Goal: Task Accomplishment & Management: Manage account settings

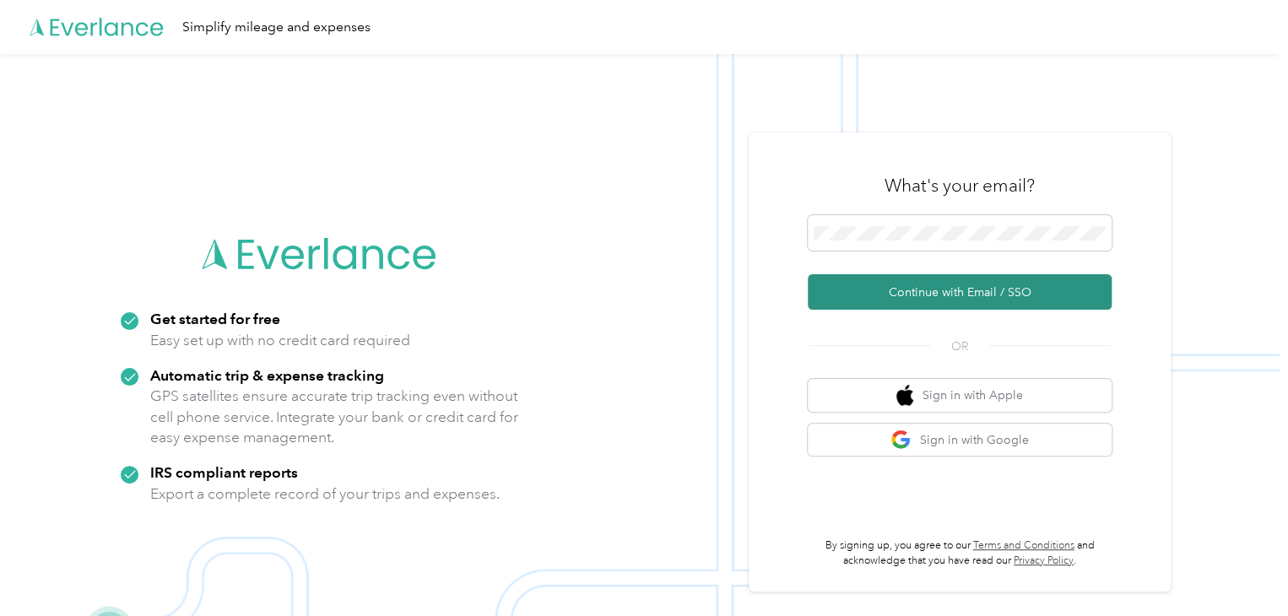
click at [903, 288] on button "Continue with Email / SSO" at bounding box center [960, 291] width 304 height 35
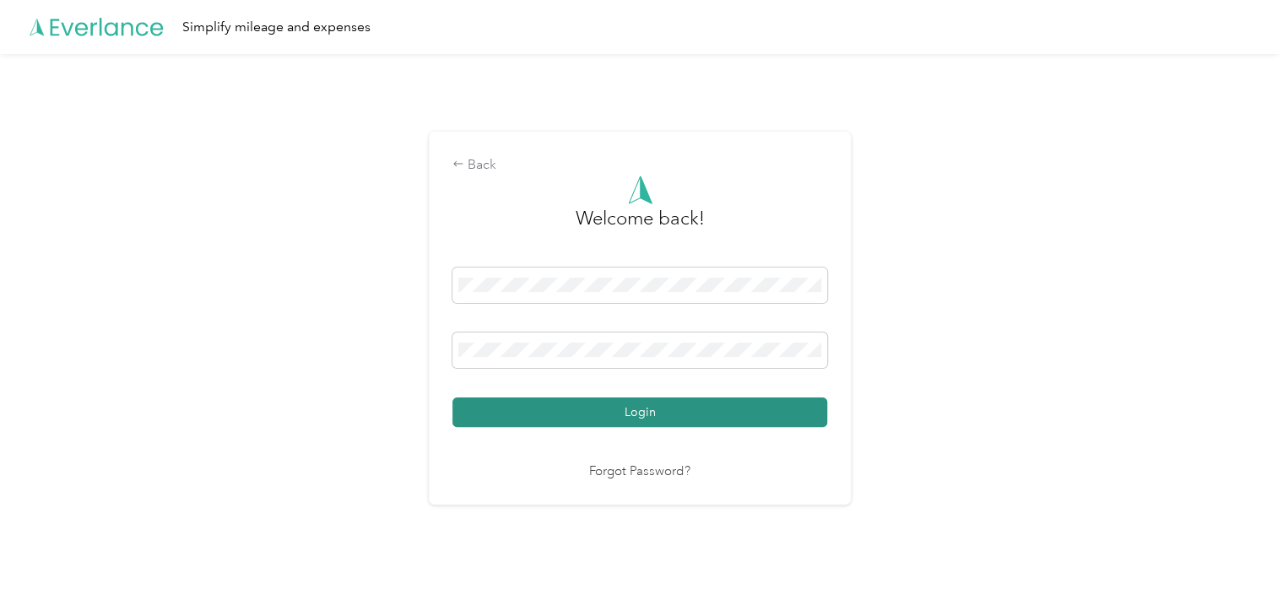
click at [621, 410] on button "Login" at bounding box center [640, 413] width 375 height 30
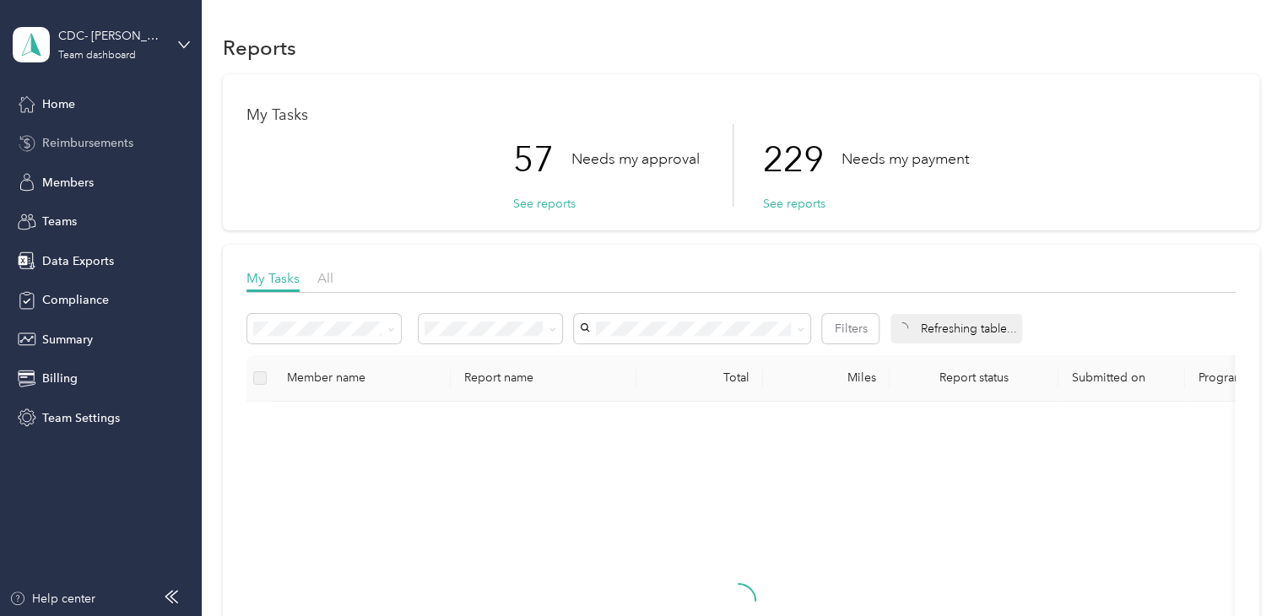
click at [82, 151] on span "Reimbursements" at bounding box center [87, 143] width 91 height 18
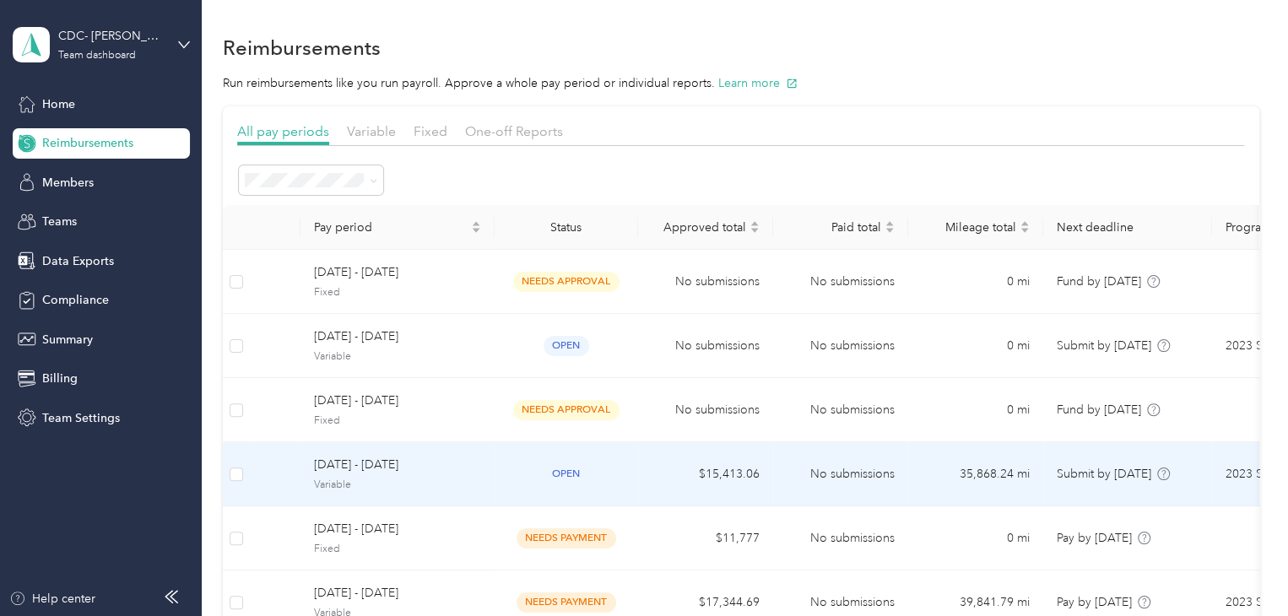
click at [381, 481] on span "Variable" at bounding box center [397, 485] width 167 height 15
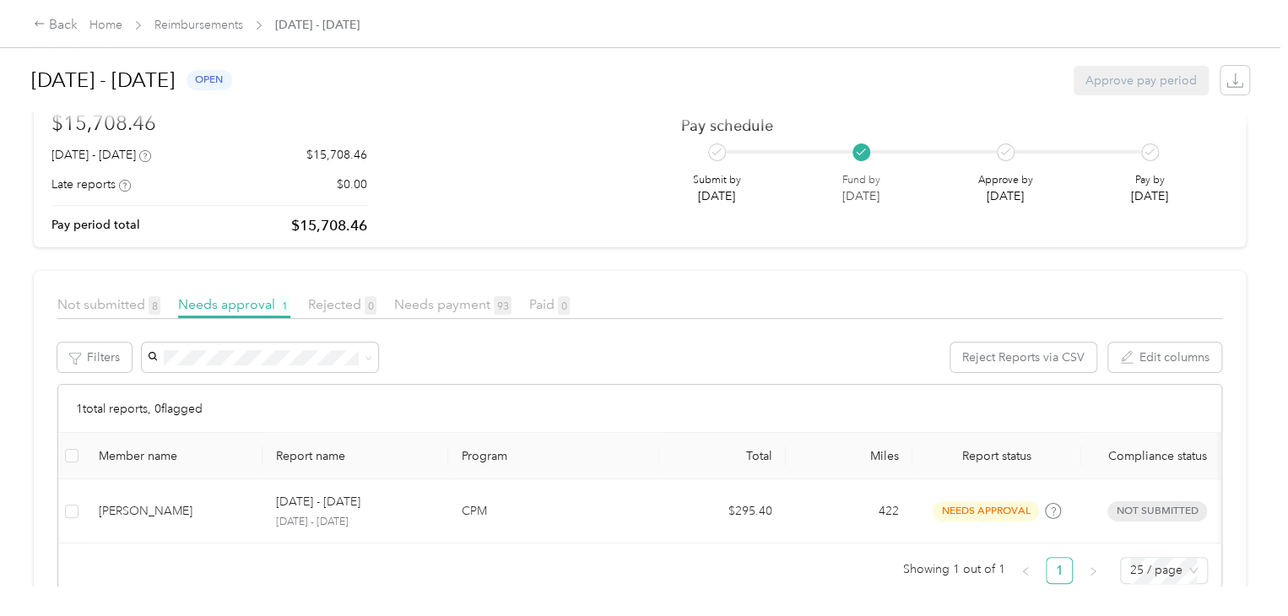
scroll to position [128, 0]
click at [144, 304] on span "Not submitted 8" at bounding box center [108, 301] width 103 height 16
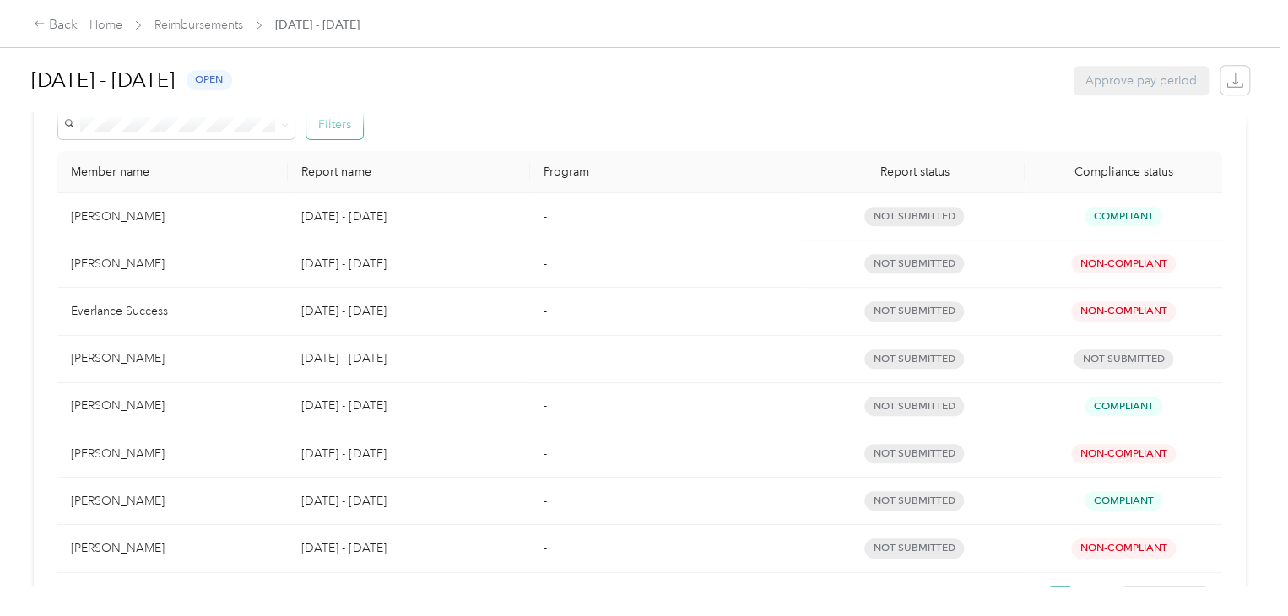
scroll to position [358, 0]
